Goal: Check status

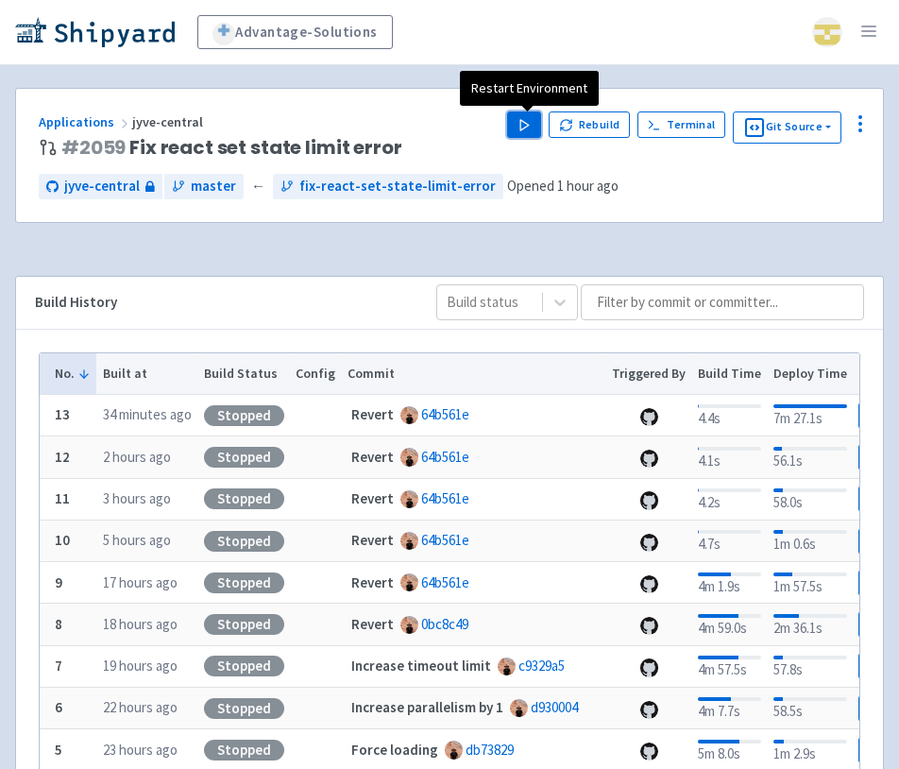
click at [523, 126] on polygon "button" at bounding box center [524, 124] width 8 height 10
